Goal: Information Seeking & Learning: Find specific fact

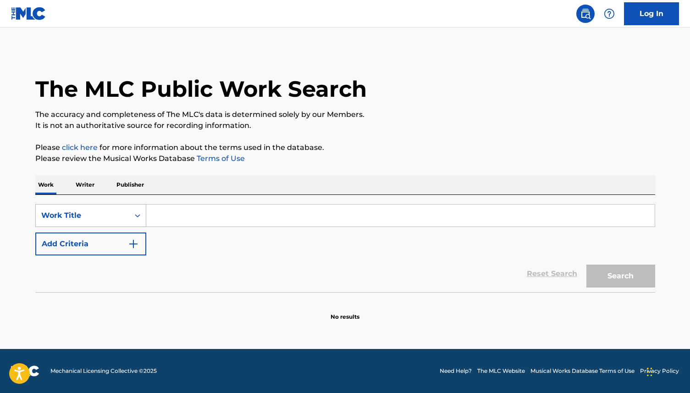
click at [123, 216] on div "Work Title" at bounding box center [82, 215] width 93 height 17
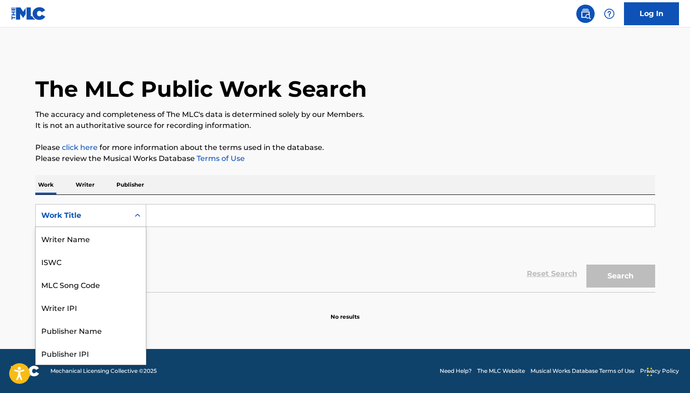
scroll to position [46, 0]
click at [104, 307] on div "Publisher IPI" at bounding box center [91, 307] width 110 height 23
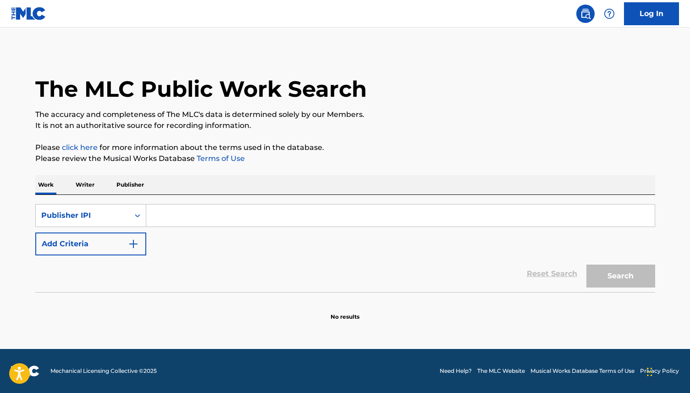
click at [214, 213] on input "Search Form" at bounding box center [400, 215] width 508 height 22
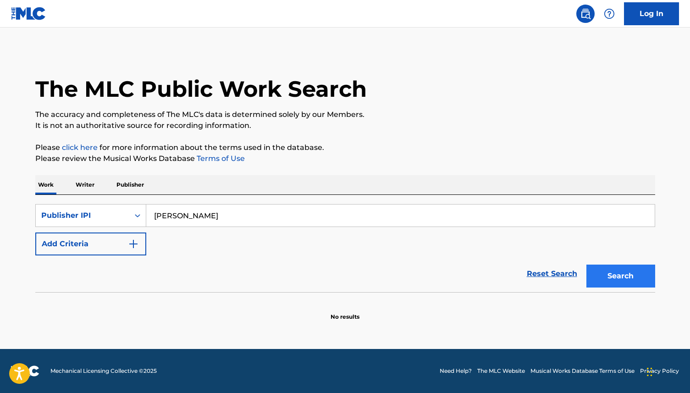
type input "[PERSON_NAME]"
click at [625, 274] on button "Search" at bounding box center [620, 275] width 69 height 23
drag, startPoint x: 216, startPoint y: 214, endPoint x: 120, endPoint y: 214, distance: 95.8
click at [120, 214] on div "SearchWithCriteria3842e612-020c-4f15-a9ca-73cedb8831fa Publisher IPI Kayla Oh" at bounding box center [344, 215] width 619 height 23
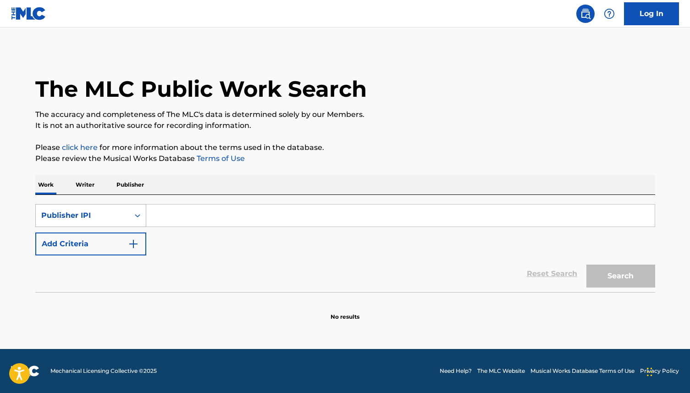
type input "M"
type input "K"
click at [120, 219] on div "Publisher IPI" at bounding box center [82, 215] width 82 height 11
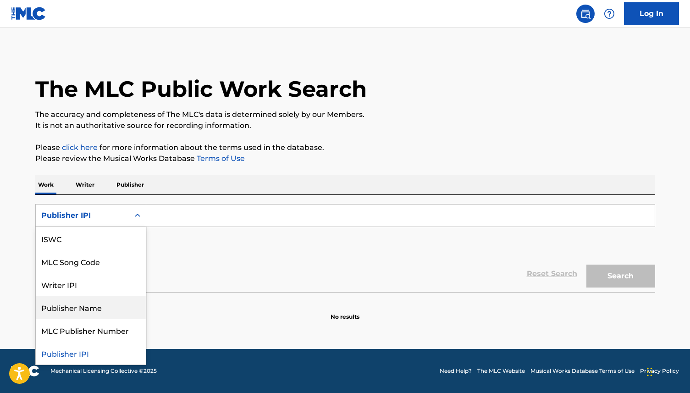
click at [123, 312] on div "Publisher Name" at bounding box center [91, 307] width 110 height 23
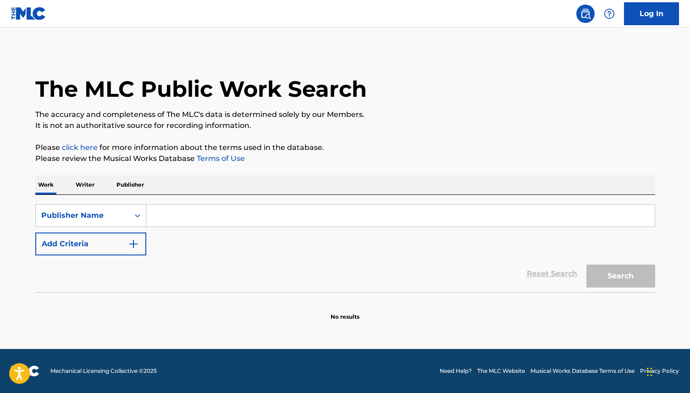
click at [183, 220] on input "Search Form" at bounding box center [400, 215] width 508 height 22
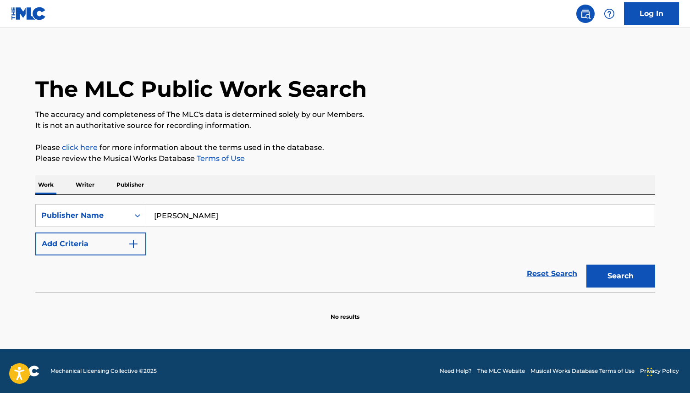
type input "[PERSON_NAME]"
click at [628, 292] on section at bounding box center [344, 294] width 619 height 5
click at [628, 272] on button "Search" at bounding box center [620, 275] width 69 height 23
drag, startPoint x: 205, startPoint y: 222, endPoint x: 5, endPoint y: 192, distance: 201.5
click at [5, 192] on main "The MLC Public Work Search The accuracy and completeness of The MLC's data is d…" at bounding box center [345, 187] width 690 height 321
